Goal: Information Seeking & Learning: Learn about a topic

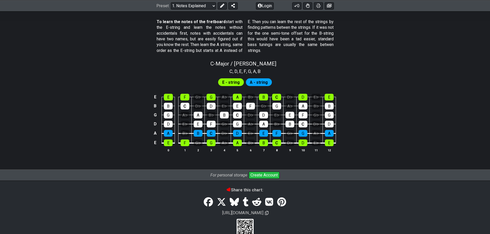
scroll to position [481, 0]
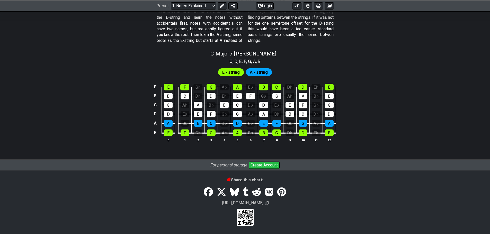
scroll to position [457, 0]
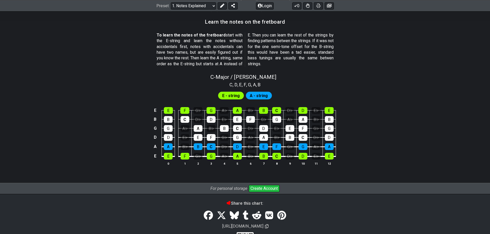
click at [186, 84] on div "C - Major / Ionian C , D , E , F , G , A , B E - string A - string E E F G♭ G A…" at bounding box center [244, 122] width 401 height 102
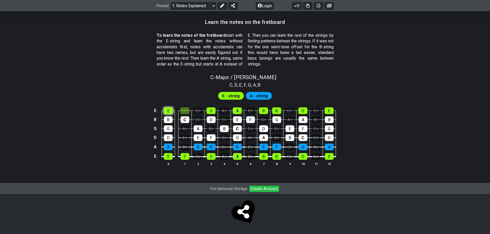
click at [171, 109] on div "E" at bounding box center [168, 110] width 9 height 7
click at [189, 111] on div "F" at bounding box center [184, 110] width 9 height 7
click at [174, 111] on td "B" at bounding box center [168, 115] width 13 height 9
click at [166, 110] on div "E" at bounding box center [168, 110] width 9 height 7
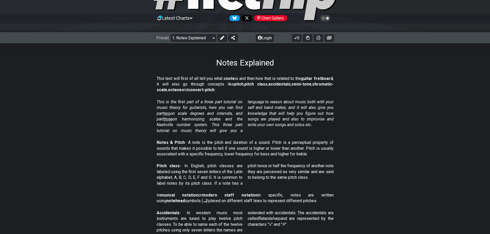
scroll to position [25, 0]
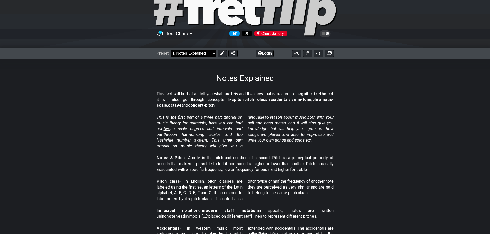
click at [192, 55] on select "Welcome to #fretflip! Initial Preset Custom Preset Minor Pentatonic Major Penta…" at bounding box center [193, 53] width 45 height 7
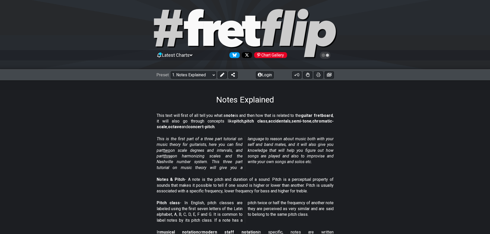
scroll to position [0, 0]
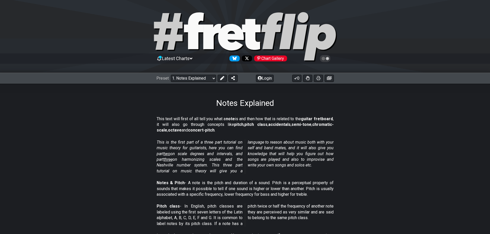
click at [203, 82] on div "Preset Welcome to #fretflip! Initial Preset Custom Preset Minor Pentatonic Majo…" at bounding box center [245, 78] width 490 height 11
click at [203, 79] on select "Welcome to #fretflip! Initial Preset Custom Preset Minor Pentatonic Major Penta…" at bounding box center [193, 78] width 45 height 7
click at [270, 122] on p "This text will first of all tell you what a note is and then how that is relate…" at bounding box center [245, 124] width 177 height 17
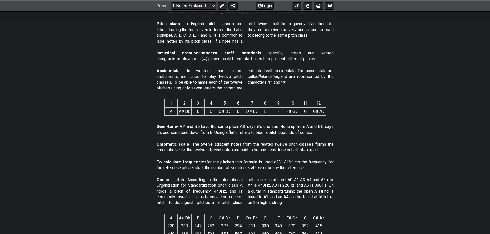
scroll to position [174, 0]
